Goal: Transaction & Acquisition: Purchase product/service

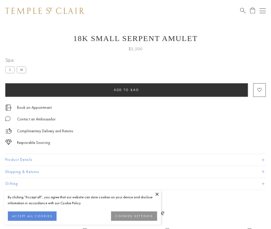
scroll to position [21, 0]
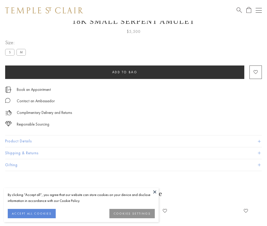
click at [125, 72] on span "Add to bag" at bounding box center [124, 72] width 25 height 4
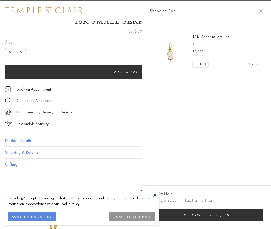
click at [211, 216] on span "submit" at bounding box center [210, 215] width 1 height 1
